Goal: Use online tool/utility: Utilize a website feature to perform a specific function

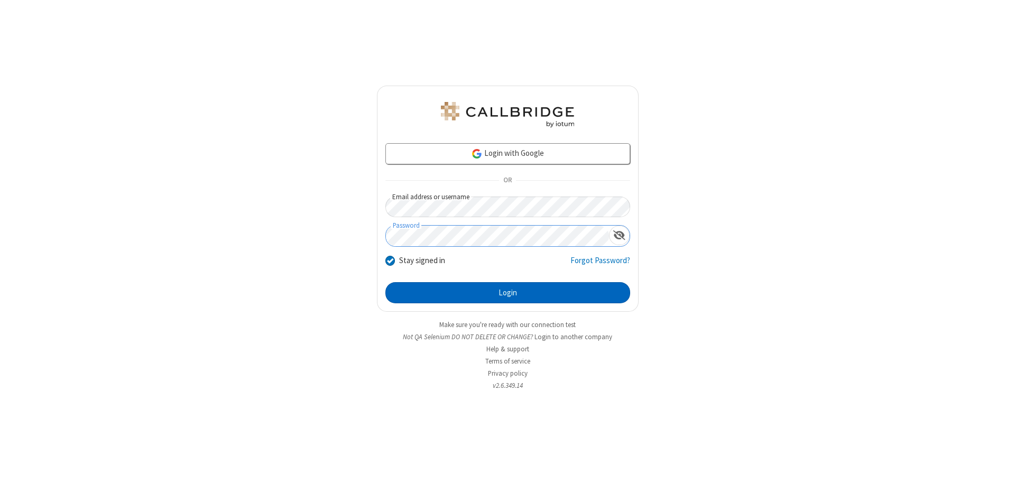
click at [507, 293] on button "Login" at bounding box center [507, 292] width 245 height 21
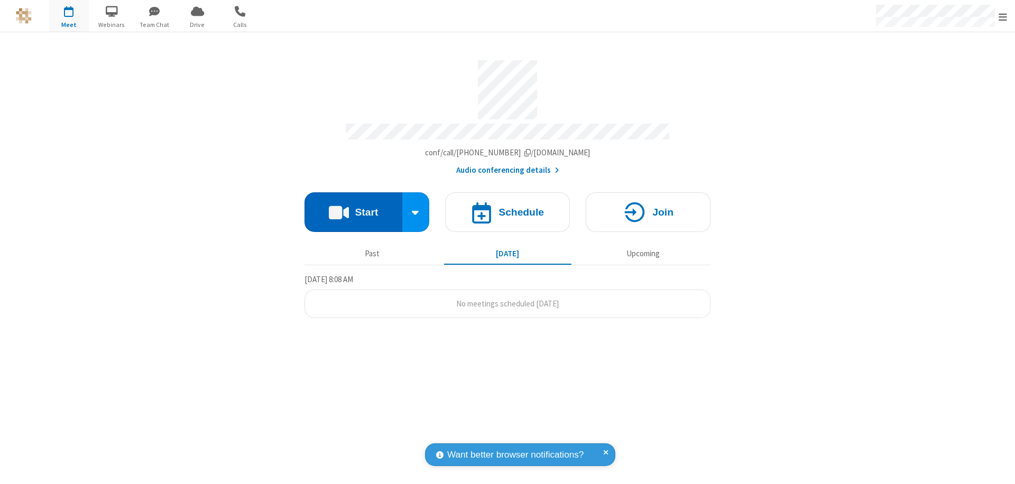
click at [353, 207] on button "Start" at bounding box center [353, 212] width 98 height 40
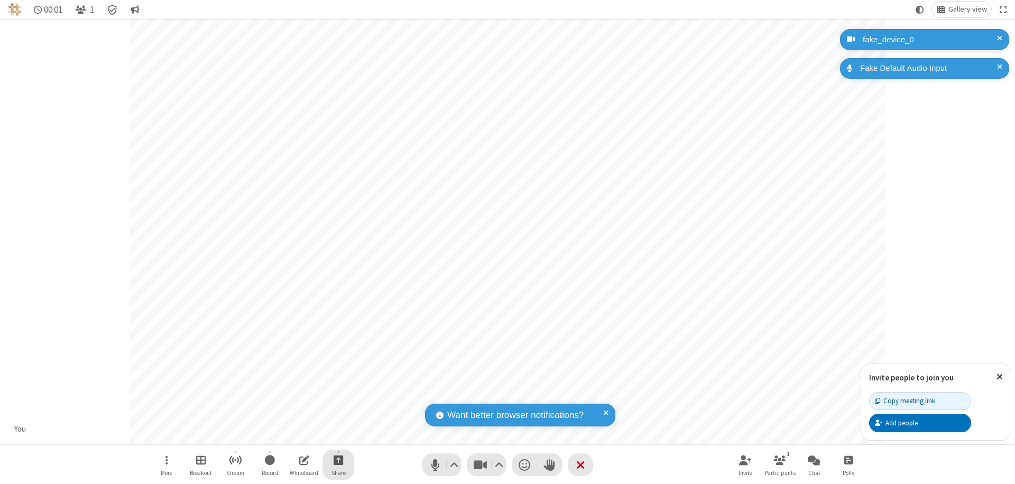
click at [338, 460] on span "Start sharing" at bounding box center [338, 459] width 10 height 13
click at [338, 395] on span "Share additional camera" at bounding box center [344, 397] width 78 height 9
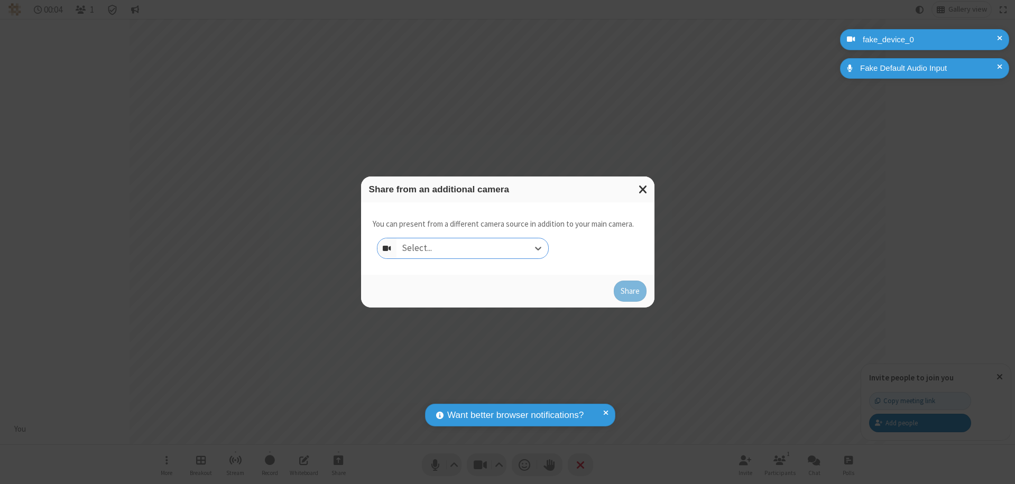
click at [472, 248] on div "Select..." at bounding box center [472, 248] width 152 height 20
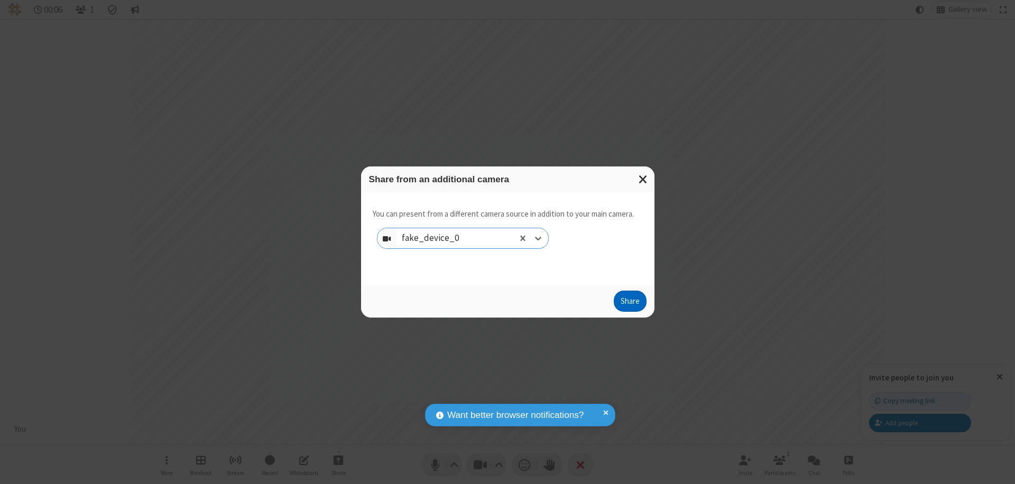
click at [629, 303] on button "Share" at bounding box center [630, 301] width 33 height 21
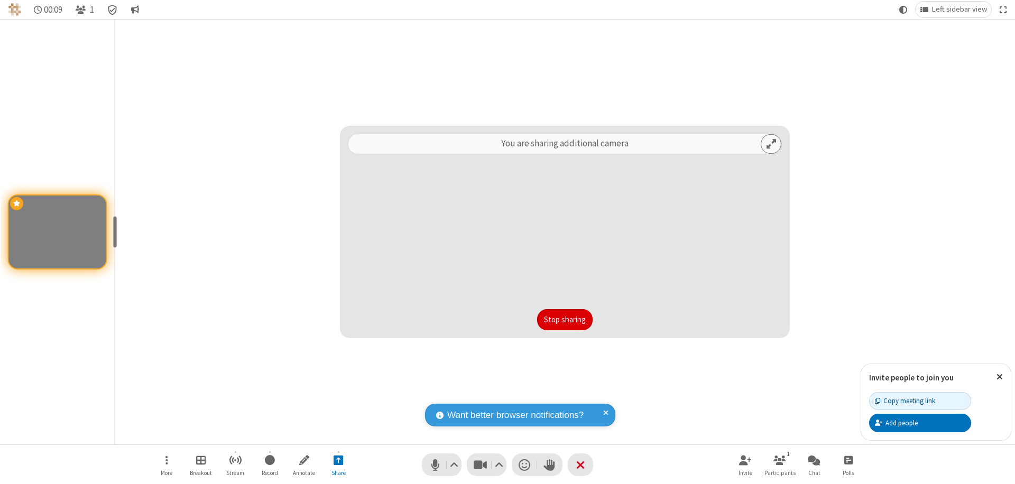
click at [564, 320] on button "Stop sharing" at bounding box center [564, 319] width 55 height 21
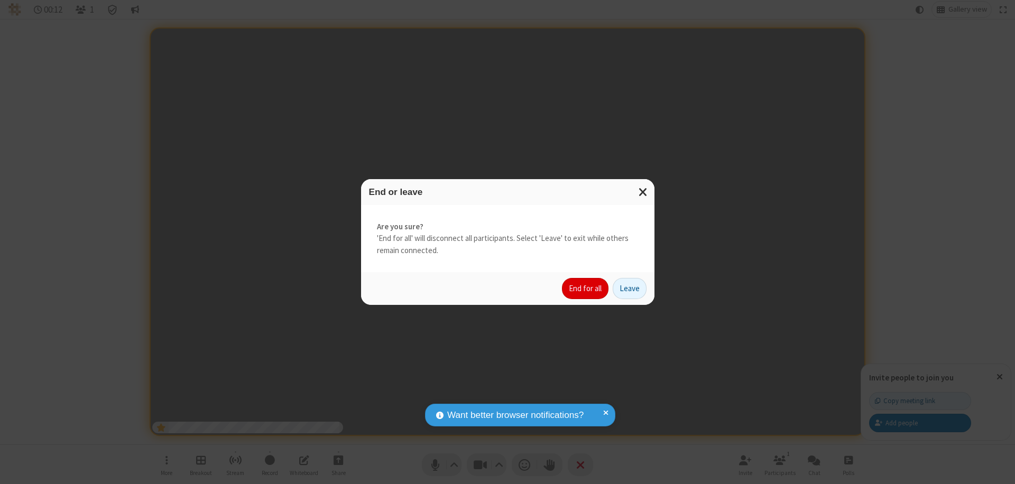
click at [586, 289] on button "End for all" at bounding box center [585, 288] width 47 height 21
